Goal: Task Accomplishment & Management: Use online tool/utility

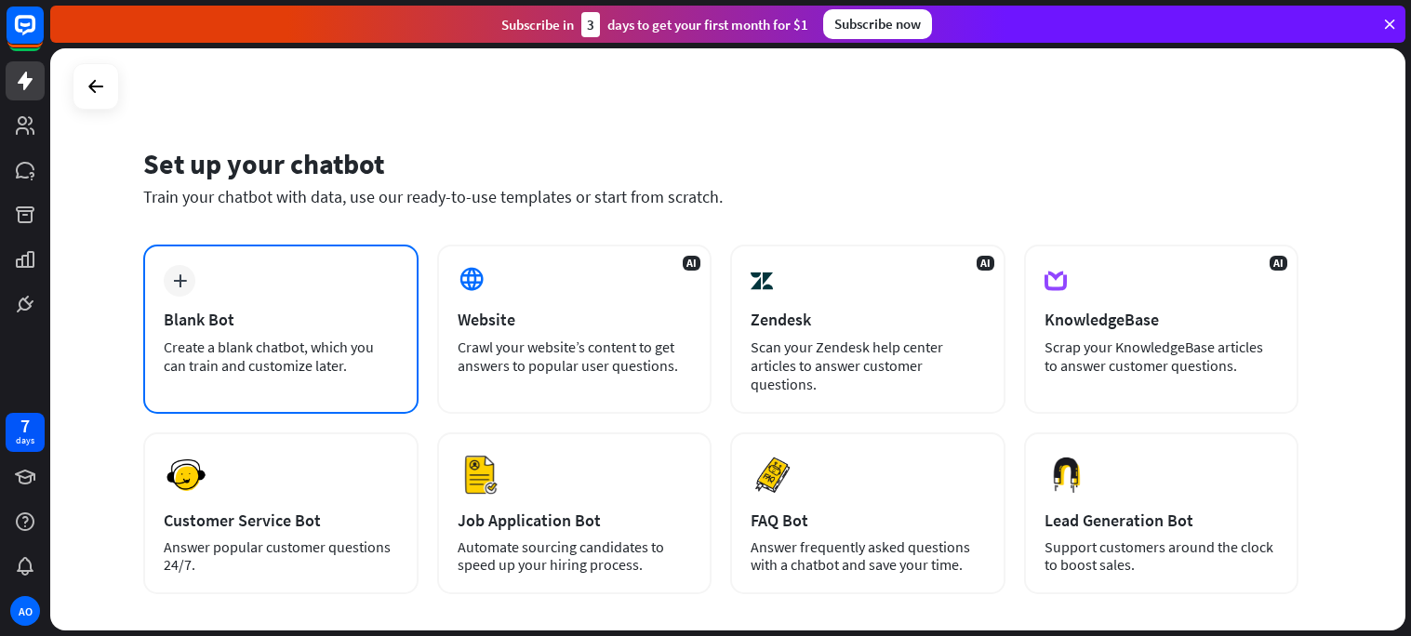
click at [329, 304] on div "plus Blank Bot Create a blank chatbot, which you can train and customize later." at bounding box center [280, 329] width 275 height 169
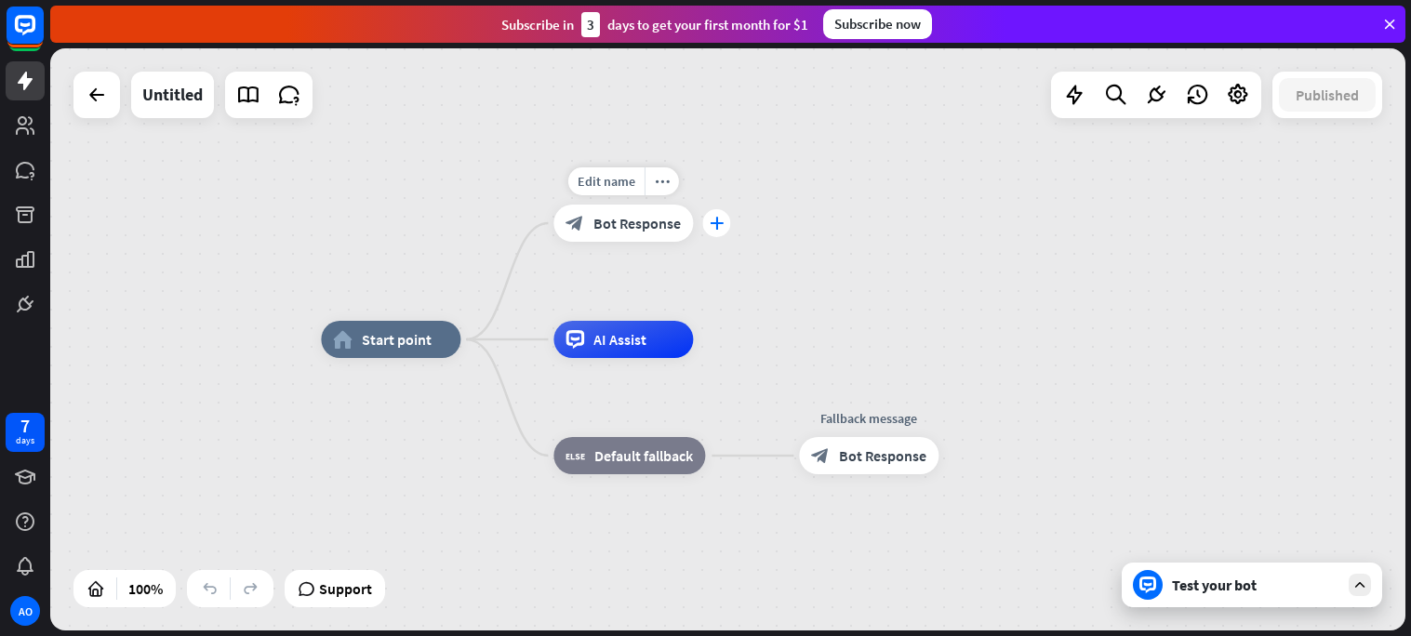
click at [714, 232] on div "plus" at bounding box center [716, 223] width 28 height 28
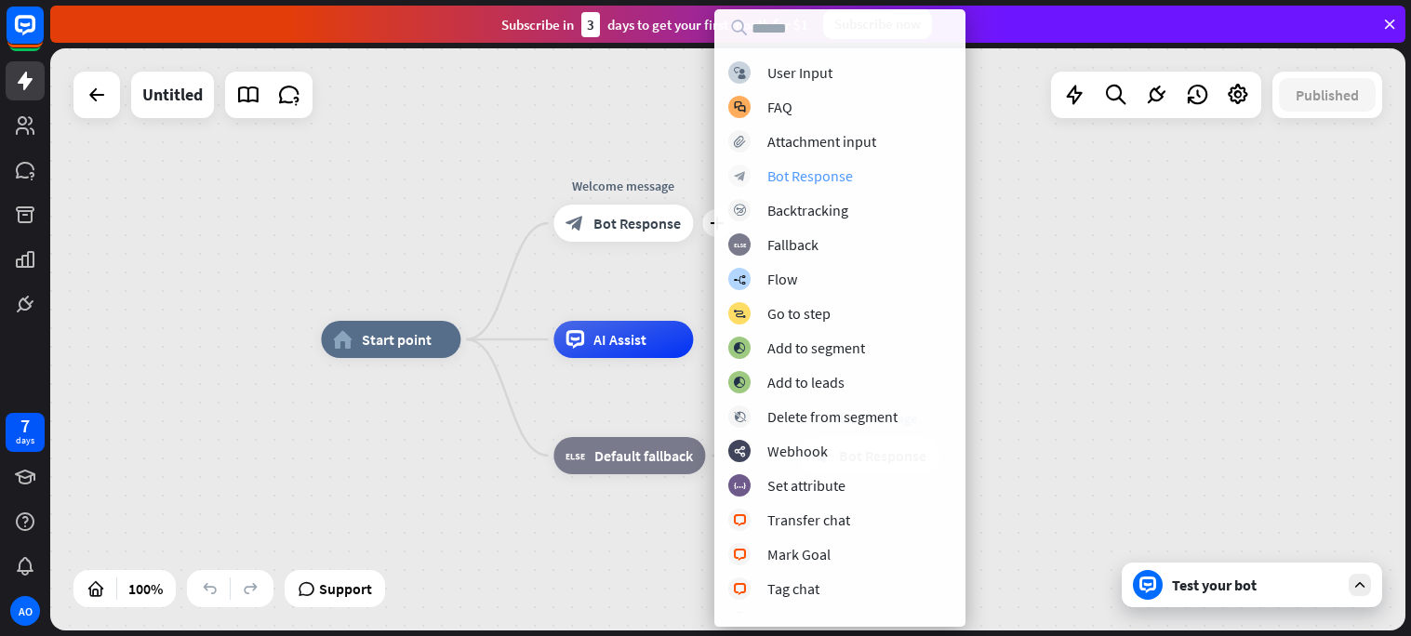
click at [794, 173] on div "Bot Response" at bounding box center [810, 175] width 86 height 19
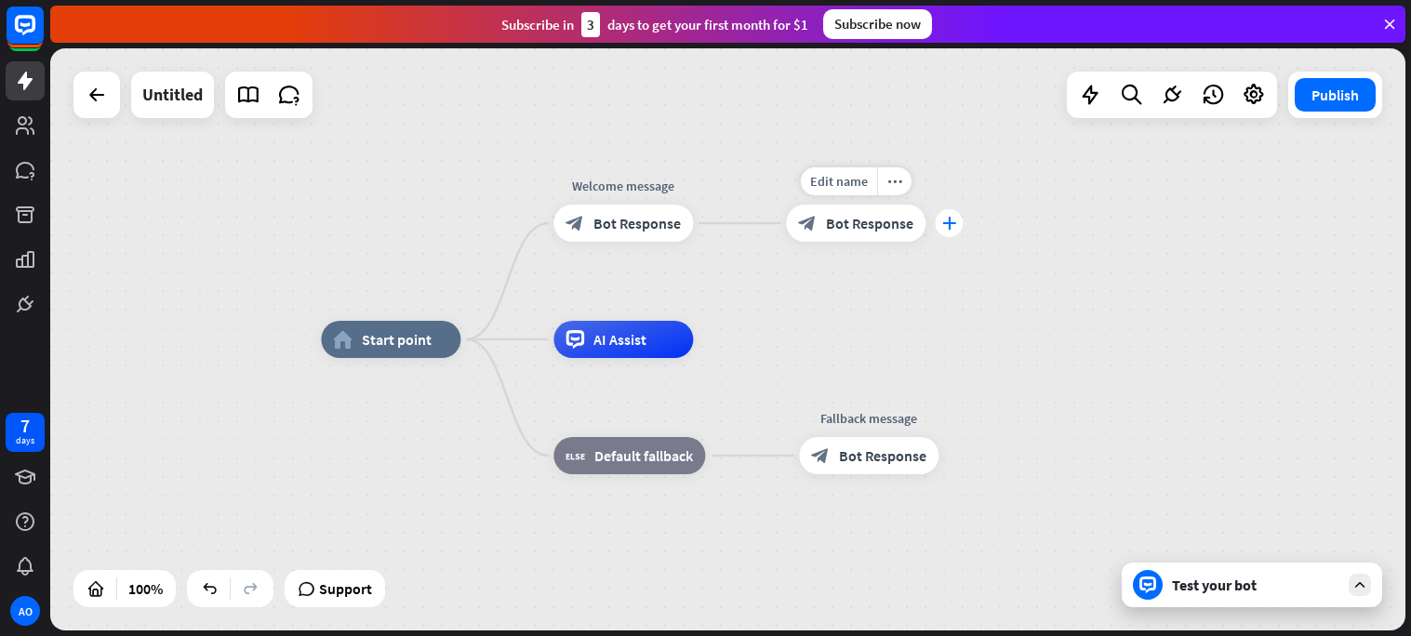
click at [956, 222] on div "plus" at bounding box center [949, 223] width 28 height 28
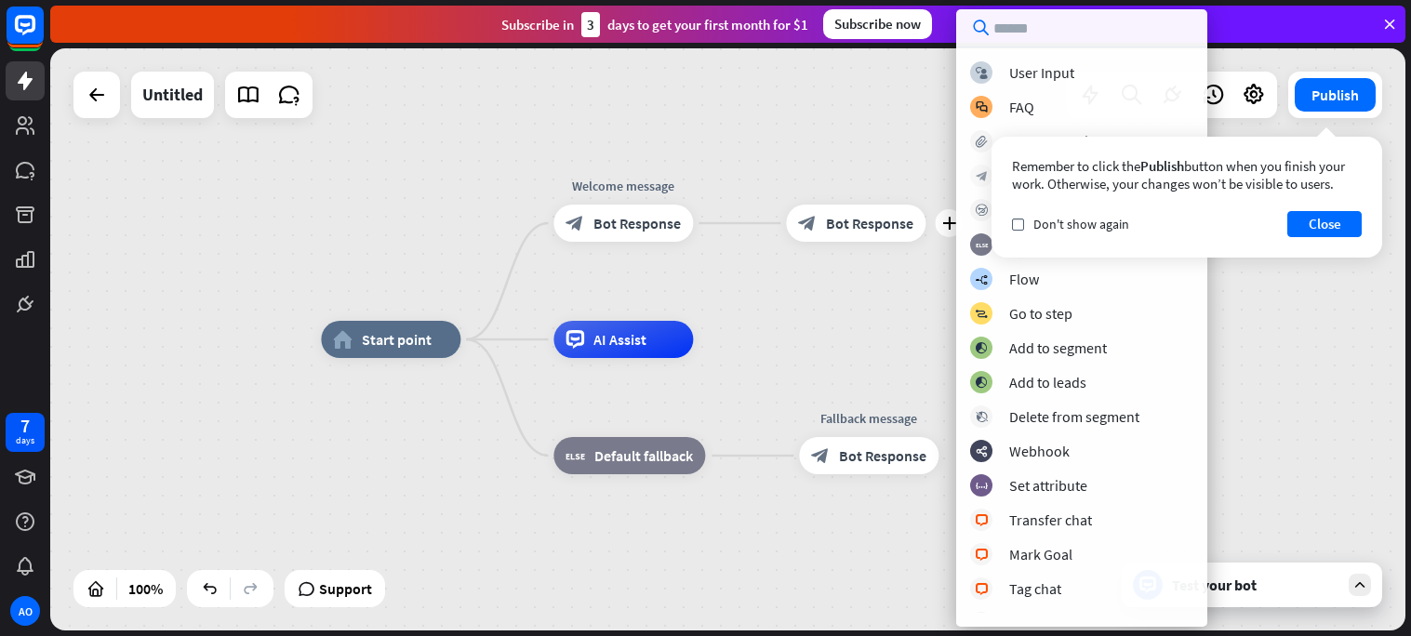
click at [977, 171] on icon "block_bot_response" at bounding box center [981, 176] width 12 height 12
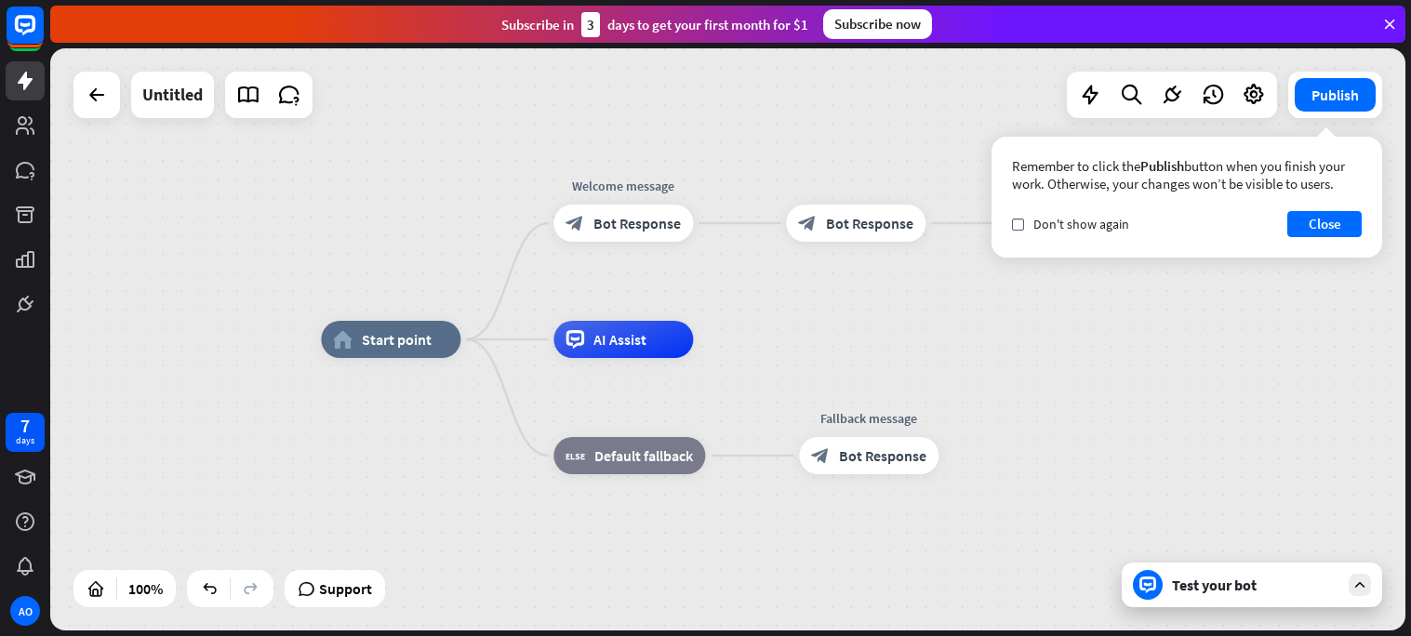
click at [929, 138] on div "home_2 Start point Welcome message block_bot_response Bot Response block_bot_re…" at bounding box center [727, 339] width 1355 height 582
click at [1296, 222] on button "Close" at bounding box center [1324, 224] width 74 height 26
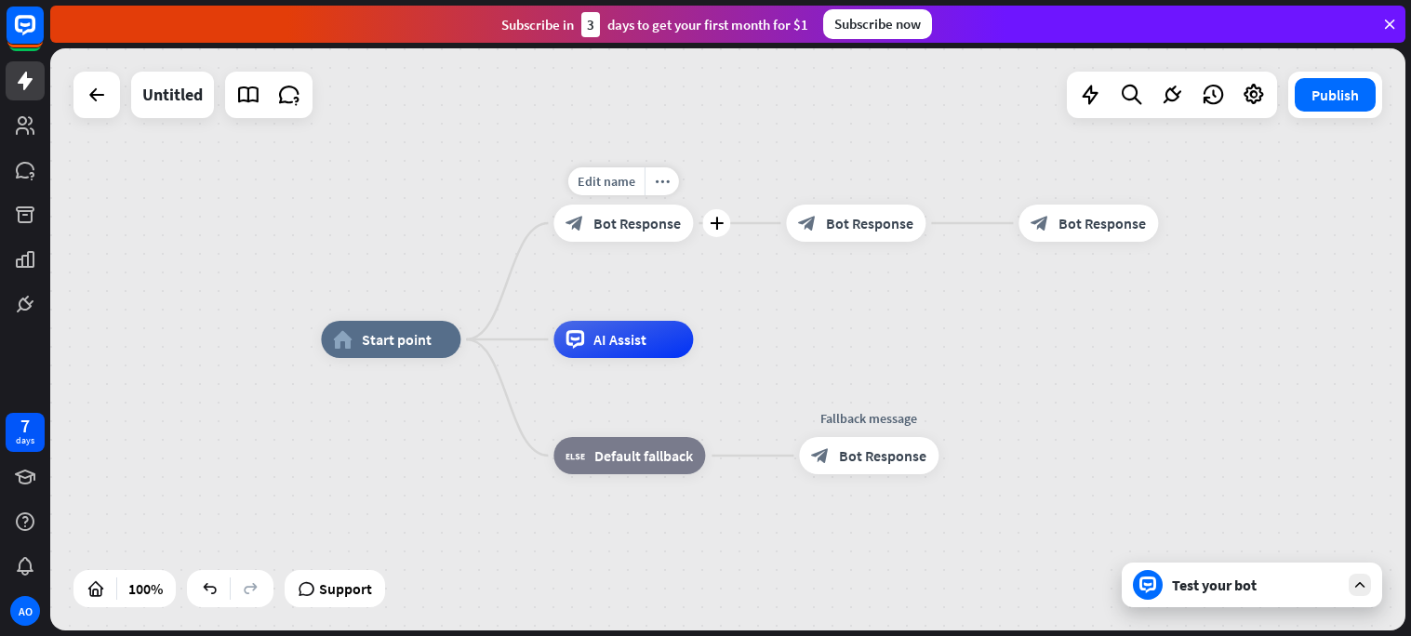
click at [655, 235] on div "block_bot_response Bot Response" at bounding box center [622, 223] width 139 height 37
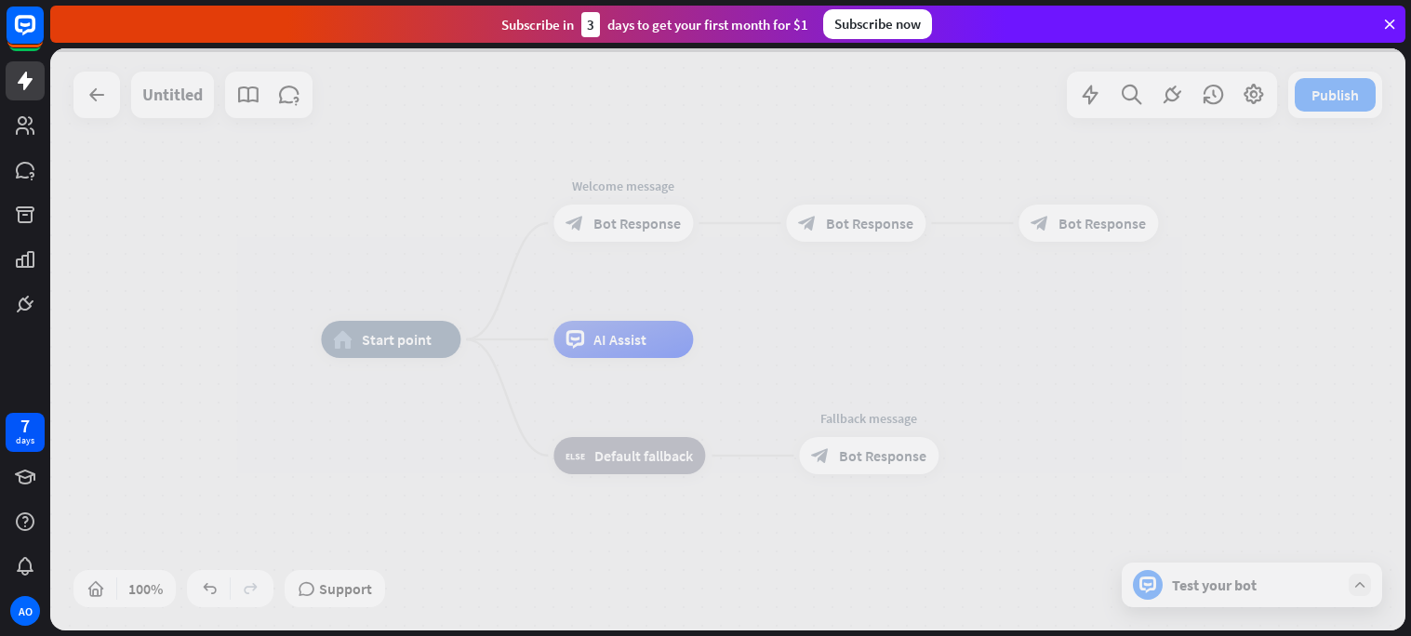
click at [647, 218] on div at bounding box center [727, 339] width 1355 height 582
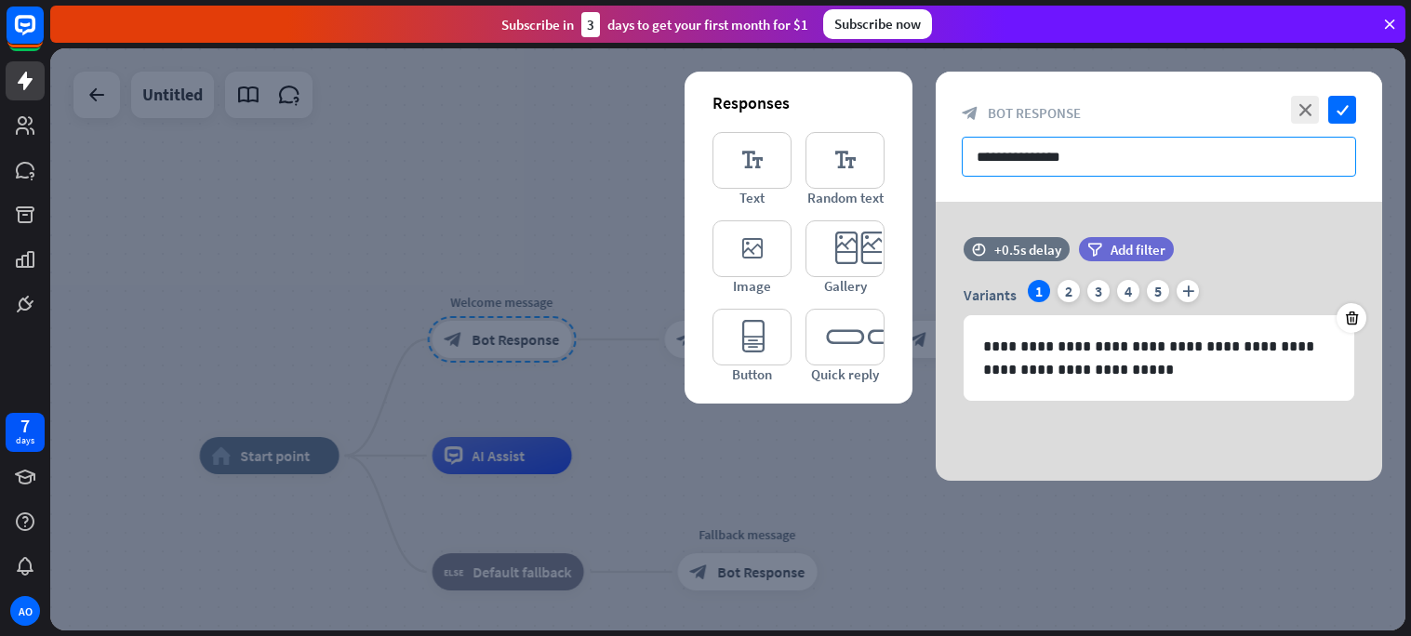
click at [1063, 156] on input "**********" at bounding box center [1158, 157] width 394 height 40
click at [668, 130] on div at bounding box center [727, 339] width 1355 height 582
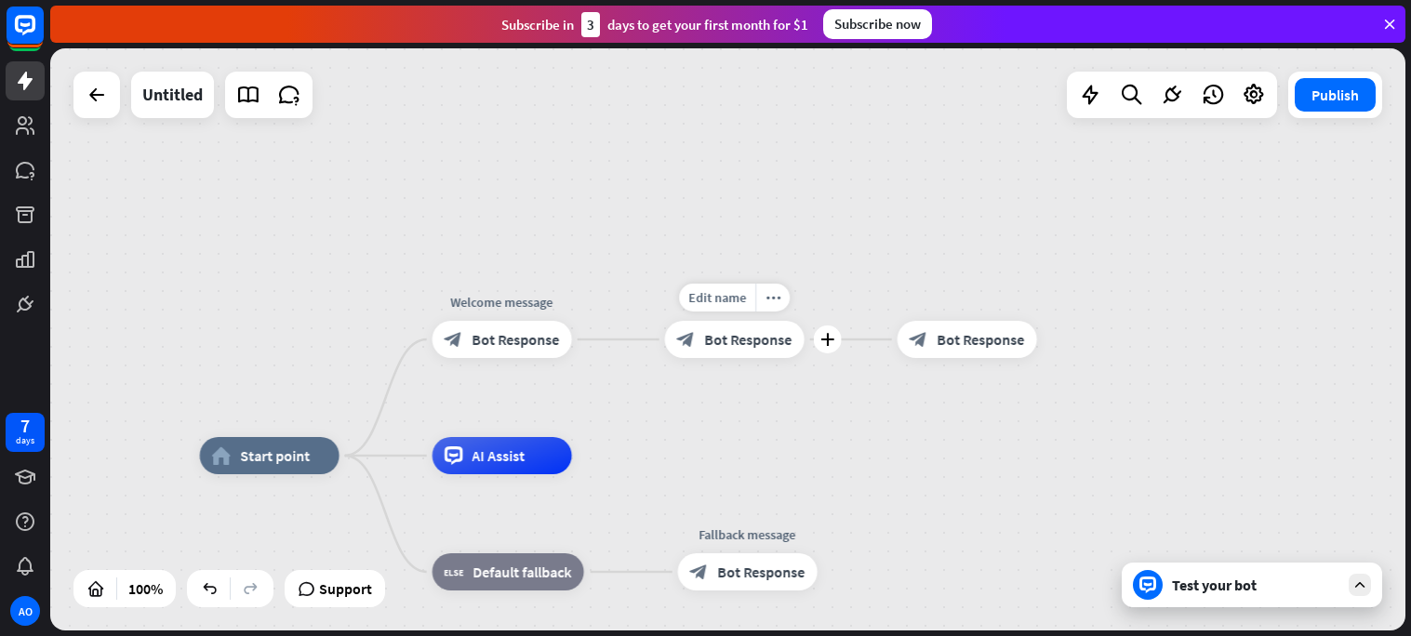
click at [732, 338] on span "Bot Response" at bounding box center [748, 339] width 87 height 19
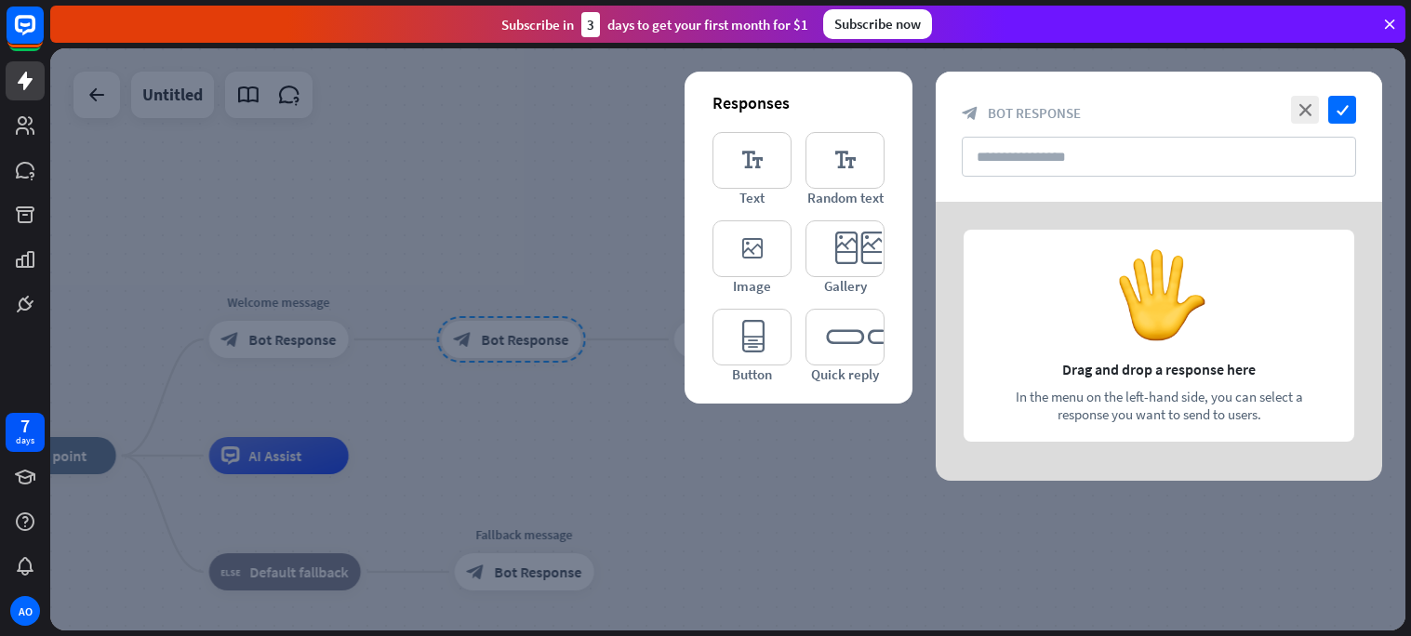
click at [611, 232] on div at bounding box center [727, 339] width 1355 height 582
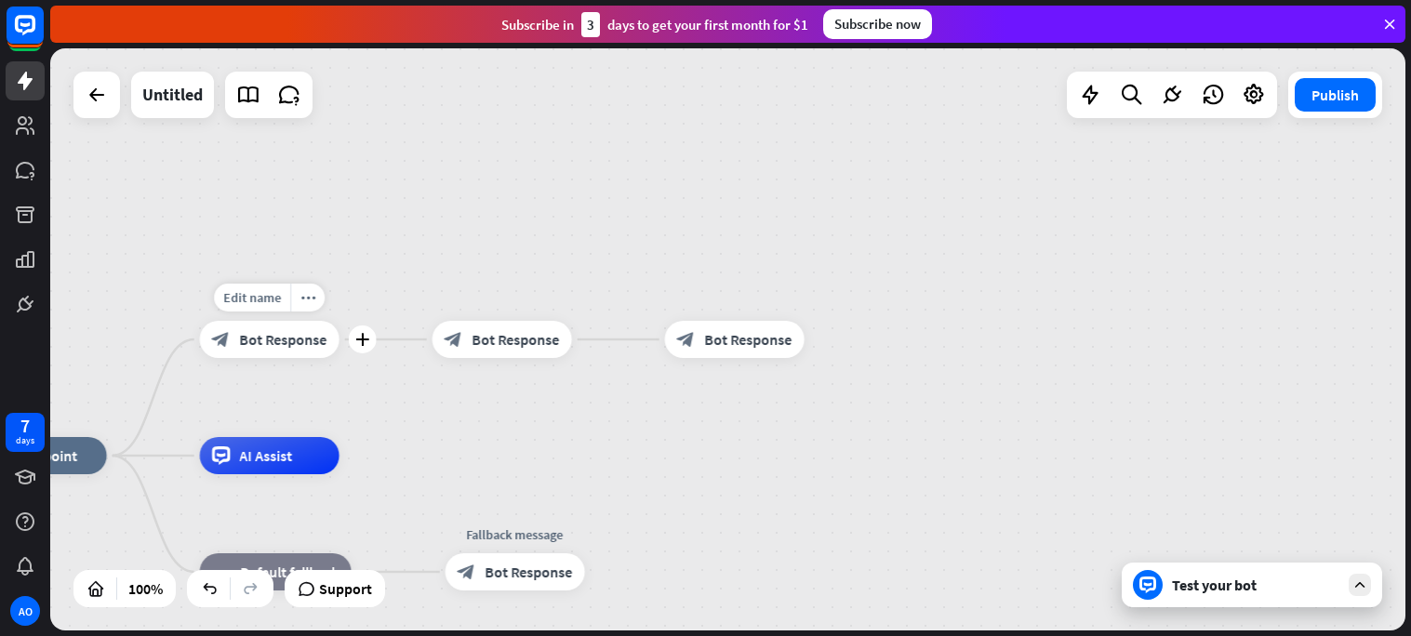
click at [224, 340] on icon "block_bot_response" at bounding box center [221, 339] width 19 height 19
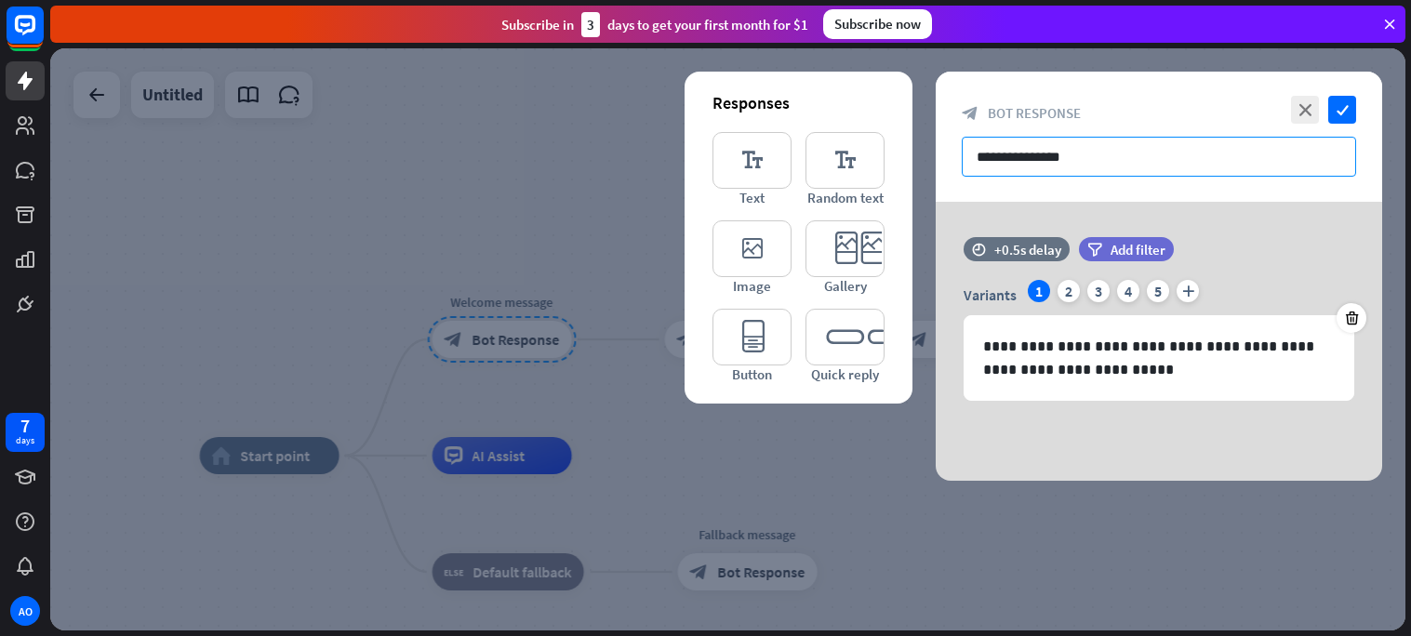
click at [1080, 165] on input "**********" at bounding box center [1158, 157] width 394 height 40
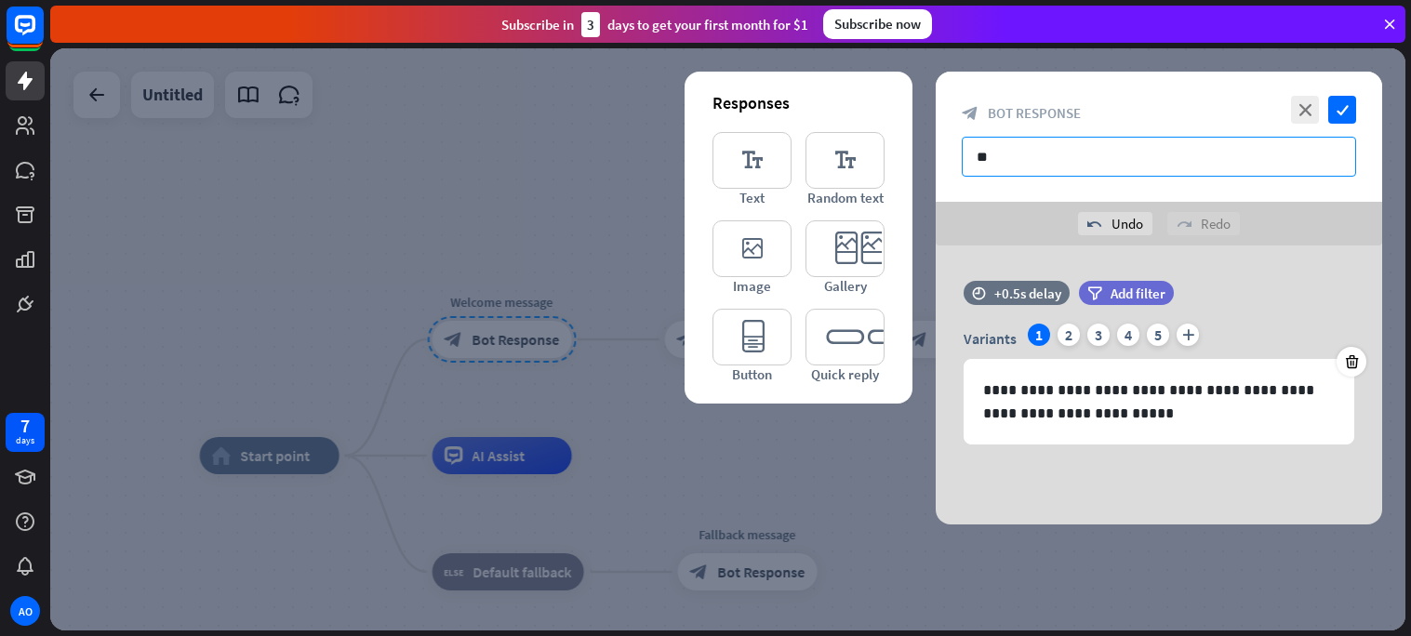
type input "*"
type input "**********"
